Goal: Information Seeking & Learning: Find specific page/section

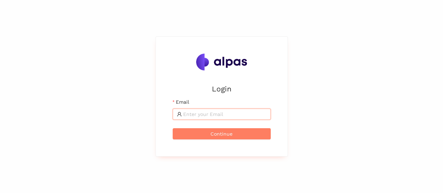
click at [205, 116] on input "Email" at bounding box center [224, 114] width 83 height 8
type input "[EMAIL_ADDRESS][DOMAIN_NAME]"
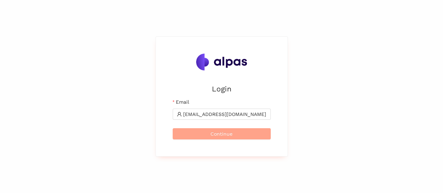
click at [240, 135] on button "Continue" at bounding box center [222, 133] width 98 height 11
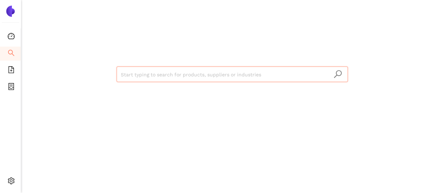
click at [180, 73] on input "search" at bounding box center [232, 74] width 223 height 15
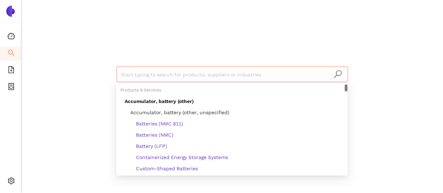
paste input "Gnutti Cirillo S.p.a."
type input "Gnutti Cirillo S.p.a."
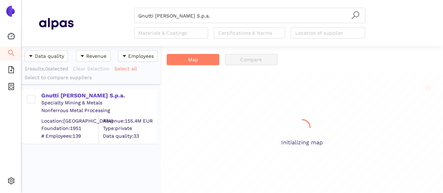
scroll to position [142, 135]
click at [82, 96] on div "Gnutti Cirillo S.p.a." at bounding box center [98, 96] width 115 height 8
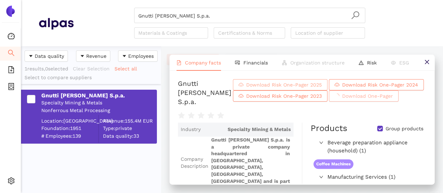
click at [298, 87] on span "Download Risk One-Pager 2025" at bounding box center [284, 85] width 76 height 8
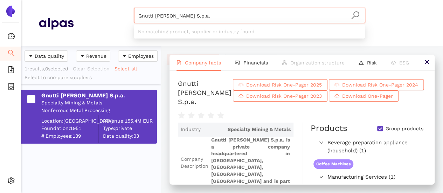
drag, startPoint x: 191, startPoint y: 21, endPoint x: 125, endPoint y: 10, distance: 66.8
click at [121, 6] on header "Gnutti Cirillo S.p.a. Materials & Coatings Certifications & Norms Location of s…" at bounding box center [232, 23] width 422 height 46
paste input "Hi-Mix Eletrônicos S/A"
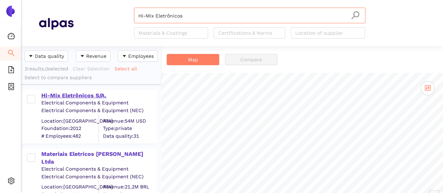
type input "Hi-Mix Eletrônicos"
click at [86, 95] on div "Hi-Mix Eletrônicos S/A." at bounding box center [98, 96] width 115 height 8
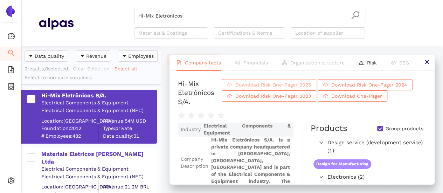
click at [256, 89] on span "Download Risk One-Pager 2025" at bounding box center [273, 85] width 76 height 8
drag, startPoint x: 186, startPoint y: 20, endPoint x: 124, endPoint y: 5, distance: 63.5
click at [124, 5] on header "Hi-Mix Eletrônicos Materials & Coatings Certifications & Norms Location of supp…" at bounding box center [232, 23] width 422 height 46
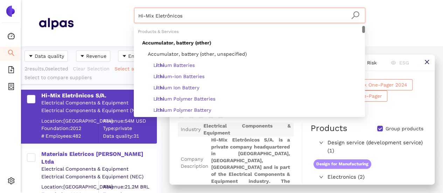
paste input "Jiangsu Linyang Energy Co., Ltd."
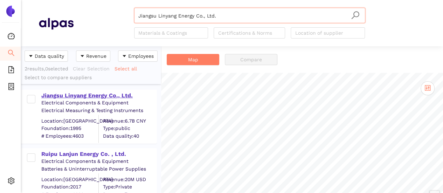
type input "Jiangsu Linyang Energy Co., Ltd."
click at [113, 95] on div "Jiangsu Linyang Energy Co., Ltd." at bounding box center [98, 96] width 115 height 8
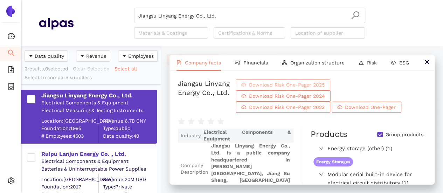
click at [325, 87] on span "Download Risk One-Pager 2025" at bounding box center [287, 85] width 76 height 8
click at [222, 13] on input "Jiangsu Linyang Energy Co., Ltd." at bounding box center [249, 15] width 223 height 15
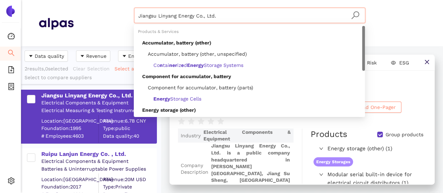
drag, startPoint x: 140, startPoint y: 6, endPoint x: 75, endPoint y: -2, distance: 65.3
click at [75, 0] on html "Dashboard Search eSourcing Templates eSourcing Projects Settings Jiangsu Linyan…" at bounding box center [221, 96] width 443 height 193
paste input "oonHee Micron Sdn. Bh"
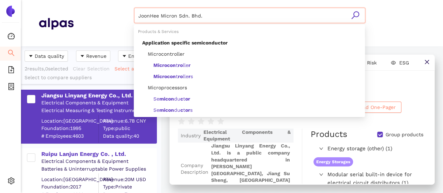
drag, startPoint x: 166, startPoint y: 16, endPoint x: 249, endPoint y: 27, distance: 83.4
click at [249, 27] on body "Dashboard Search eSourcing Templates eSourcing Projects Settings JoonHee Micron…" at bounding box center [221, 96] width 443 height 193
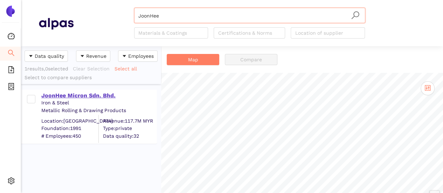
type input "JoonHee"
click at [67, 95] on div "JoonHee Micron Sdn. Bhd." at bounding box center [98, 96] width 115 height 8
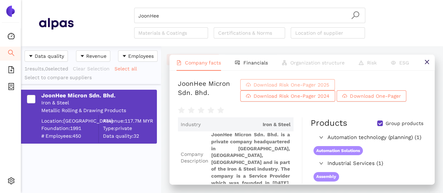
click at [329, 89] on span "Download Risk One-Pager 2025" at bounding box center [292, 85] width 76 height 8
click at [174, 19] on input "JoonHee" at bounding box center [249, 15] width 223 height 15
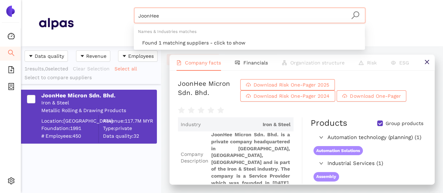
drag, startPoint x: 166, startPoint y: 15, endPoint x: 106, endPoint y: 11, distance: 60.8
click at [99, 3] on header "JoonHee Materials & Coatings Certifications & Norms Location of supplier" at bounding box center [232, 23] width 422 height 46
paste input "Texas Instruments Inc."
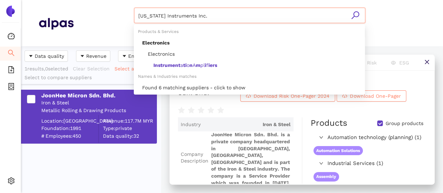
drag, startPoint x: 154, startPoint y: 14, endPoint x: 221, endPoint y: 24, distance: 67.7
click at [221, 24] on div "Texas Instruments Inc. Materials & Coatings Certifications & Norms Location of …" at bounding box center [249, 23] width 231 height 31
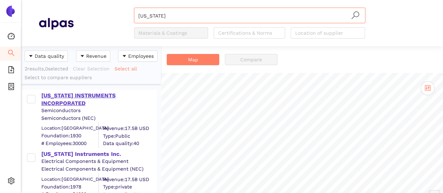
type input "Texas"
click at [75, 96] on div "TEXAS INSTRUMENTS INCORPORATED" at bounding box center [98, 100] width 115 height 16
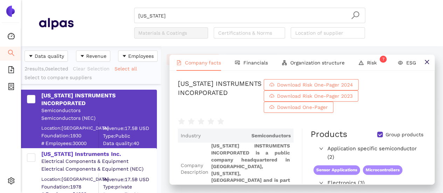
scroll to position [9, 0]
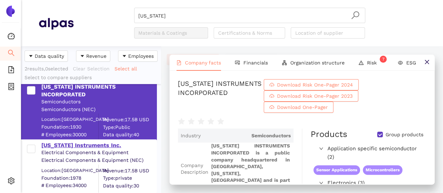
click at [88, 145] on div "Texas Instruments Inc." at bounding box center [98, 146] width 115 height 8
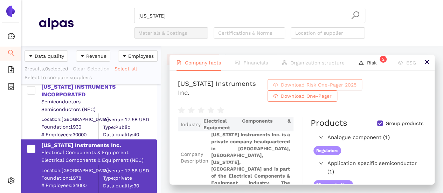
click at [357, 89] on span "Download Risk One-Pager 2025" at bounding box center [319, 85] width 76 height 8
click at [151, 13] on input "Texas" at bounding box center [249, 15] width 223 height 15
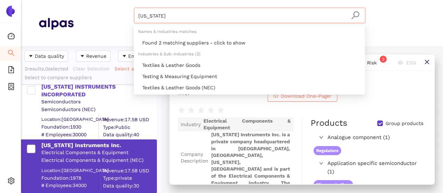
drag, startPoint x: 153, startPoint y: 14, endPoint x: 71, endPoint y: -1, distance: 83.8
click at [71, 0] on html "Dashboard Search eSourcing Templates eSourcing Projects Settings Texas Material…" at bounding box center [221, 96] width 443 height 193
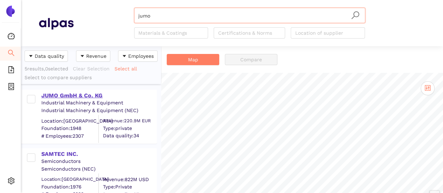
type input "jumo"
click at [84, 97] on div "JUMO GmbH & Co. KG" at bounding box center [98, 96] width 115 height 8
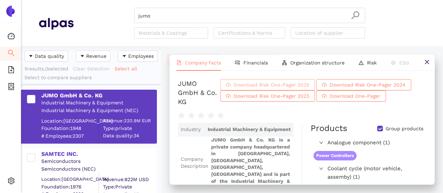
click at [255, 89] on span "Download Risk One-Pager 2025" at bounding box center [272, 85] width 76 height 8
click at [186, 22] on input "jumo" at bounding box center [249, 15] width 223 height 15
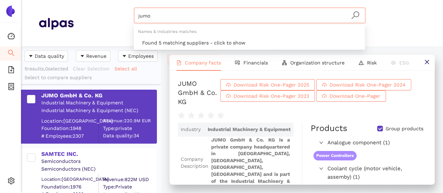
drag, startPoint x: 137, startPoint y: 12, endPoint x: 113, endPoint y: 7, distance: 23.8
click at [113, 7] on header "jumo Materials & Coatings Certifications & Norms Location of supplier" at bounding box center [232, 23] width 422 height 46
paste input "KINJI"
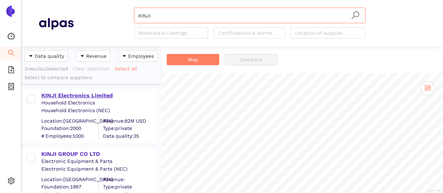
type input "KINJI"
click at [86, 94] on div "KINJI Electronics Limited" at bounding box center [98, 96] width 115 height 8
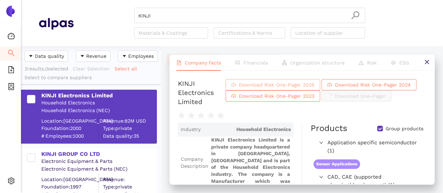
click at [315, 88] on span "Download Risk One-Pager 2025" at bounding box center [277, 85] width 76 height 8
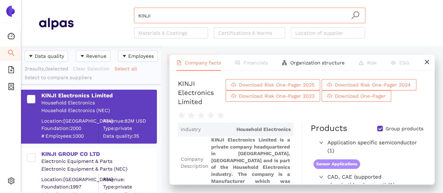
drag, startPoint x: 160, startPoint y: 8, endPoint x: 157, endPoint y: 18, distance: 10.1
click at [158, 13] on input "KINJI" at bounding box center [249, 15] width 223 height 15
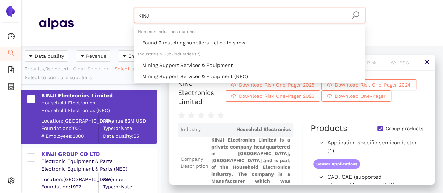
drag, startPoint x: 157, startPoint y: 16, endPoint x: 74, endPoint y: -7, distance: 85.8
click at [74, 0] on html "Dashboard Search eSourcing Templates eSourcing Projects Settings KINJI Material…" at bounding box center [221, 96] width 443 height 193
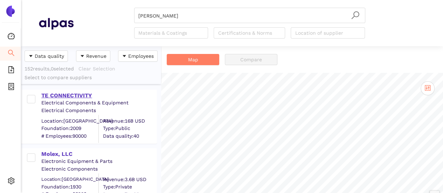
click at [80, 94] on div "TE CONNECTIVITY" at bounding box center [98, 96] width 115 height 8
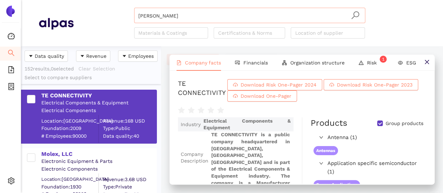
drag, startPoint x: 153, startPoint y: 17, endPoint x: 221, endPoint y: 16, distance: 67.6
click at [221, 16] on input "te conn" at bounding box center [249, 15] width 223 height 15
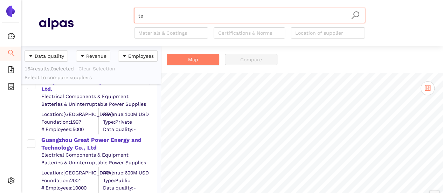
scroll to position [175, 0]
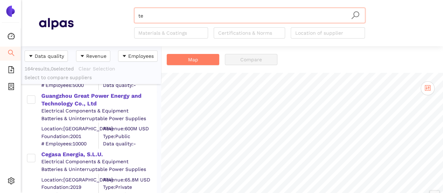
type input "t"
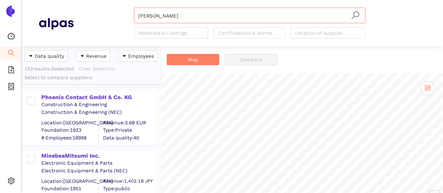
scroll to position [806, 0]
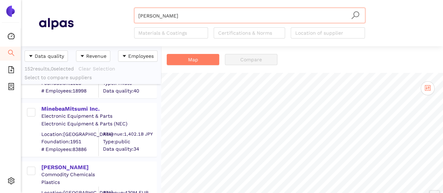
drag, startPoint x: 147, startPoint y: 14, endPoint x: 214, endPoint y: 15, distance: 66.9
click at [214, 16] on input "TE CONN" at bounding box center [249, 15] width 223 height 15
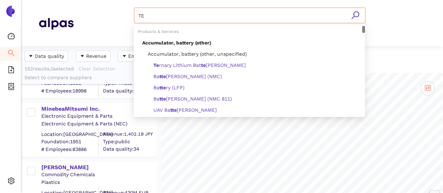
type input "T"
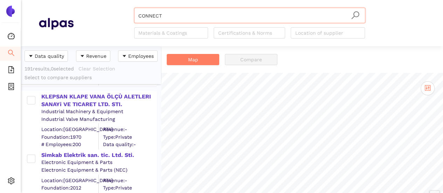
scroll to position [105, 0]
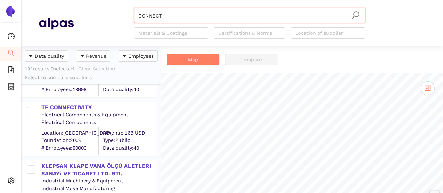
click at [75, 106] on div "TE CONNECTIVITY" at bounding box center [98, 108] width 115 height 8
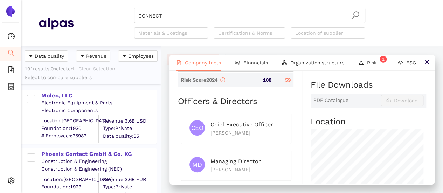
scroll to position [455, 0]
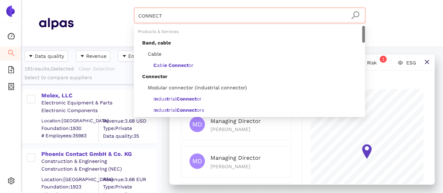
drag, startPoint x: 130, startPoint y: 12, endPoint x: 100, endPoint y: 12, distance: 30.1
click at [96, 9] on div "CONNECT Materials & Coatings Certifications & Norms Location of supplier" at bounding box center [250, 23] width 352 height 31
paste input "onnectivity"
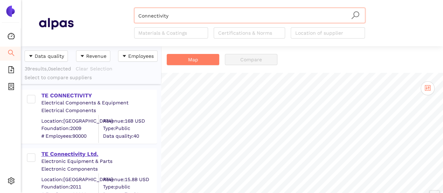
type input "Connectivity"
click at [90, 154] on div "TE Connectivity Ltd." at bounding box center [98, 154] width 115 height 8
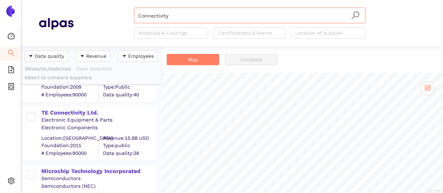
scroll to position [35, 0]
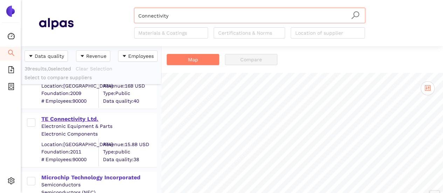
click at [82, 118] on div "TE Connectivity Ltd." at bounding box center [98, 119] width 115 height 8
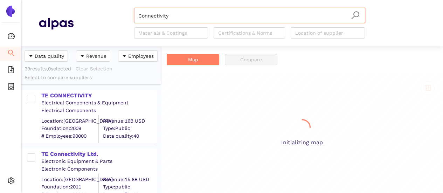
scroll to position [142, 135]
click at [49, 94] on div "TE CONNECTIVITY" at bounding box center [98, 96] width 115 height 8
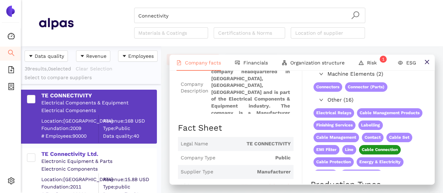
scroll to position [228, 0]
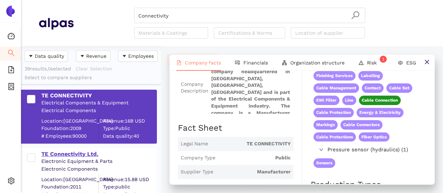
click at [53, 153] on div "TE Connectivity Ltd." at bounding box center [98, 154] width 115 height 8
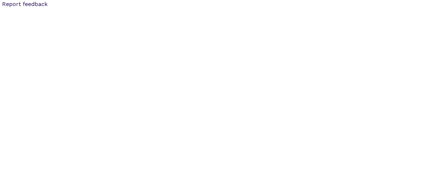
click at [16, 2] on button "Report feedback" at bounding box center [25, 4] width 50 height 8
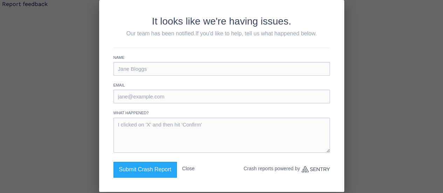
click at [185, 164] on button "Close" at bounding box center [188, 169] width 13 height 14
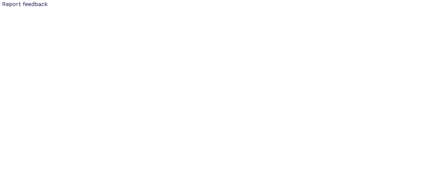
click at [377, 92] on body "Report feedback Created with Highcharts 9.1.1 Chart context menu Antenna: 11.1%…" at bounding box center [221, 96] width 443 height 193
click at [338, 54] on body "Report feedback Created with Highcharts 9.1.1 Chart context menu Antenna: 11.1%…" at bounding box center [221, 96] width 443 height 193
